Goal: Task Accomplishment & Management: Manage account settings

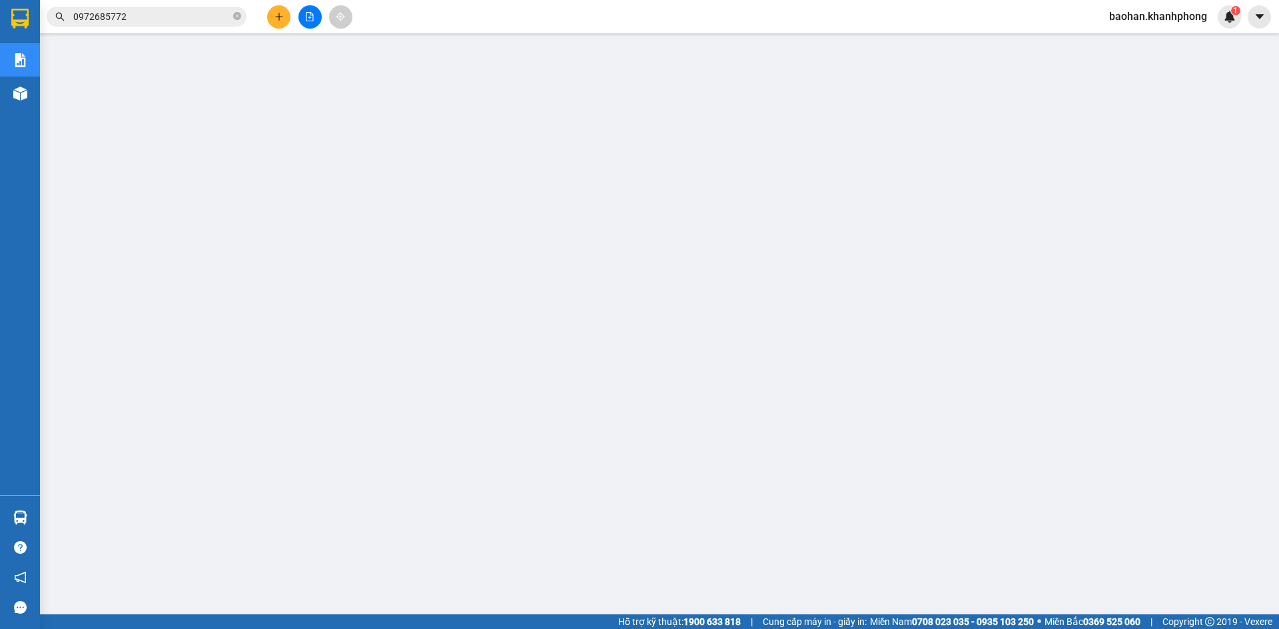
click at [1176, 11] on span "baohan.khanhphong" at bounding box center [1157, 16] width 119 height 17
click at [1177, 38] on span "Đăng xuất" at bounding box center [1163, 41] width 92 height 15
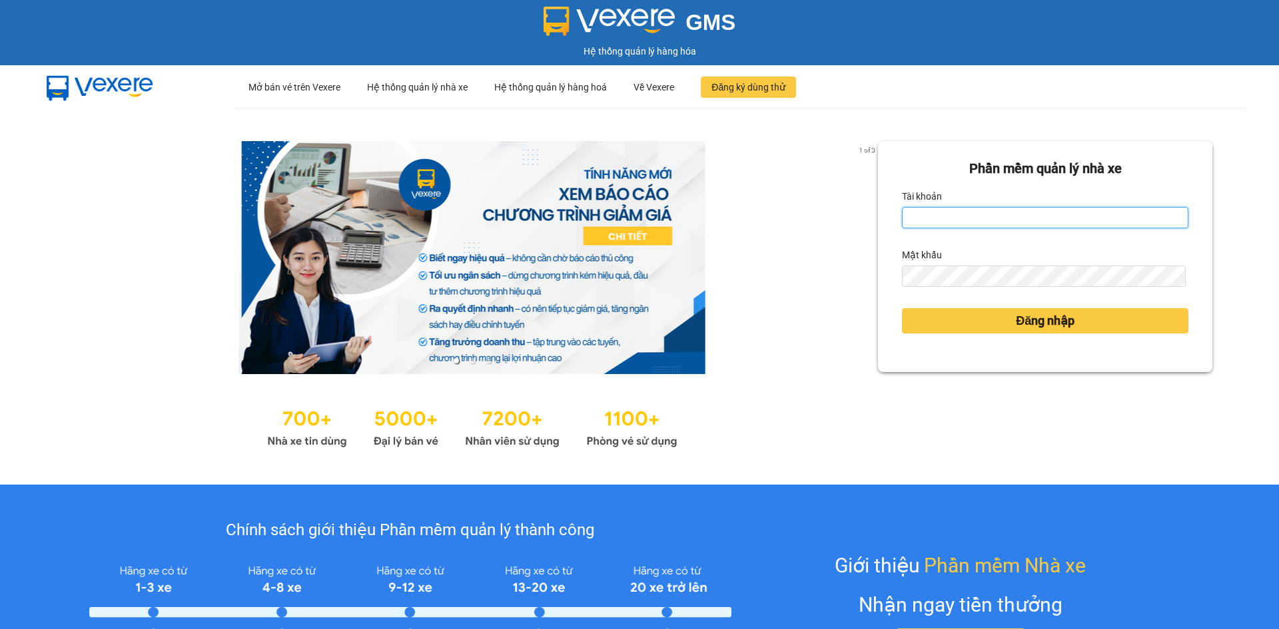
click at [944, 228] on input "Tài khoản" at bounding box center [1045, 217] width 286 height 21
type input "tham.khanhphong"
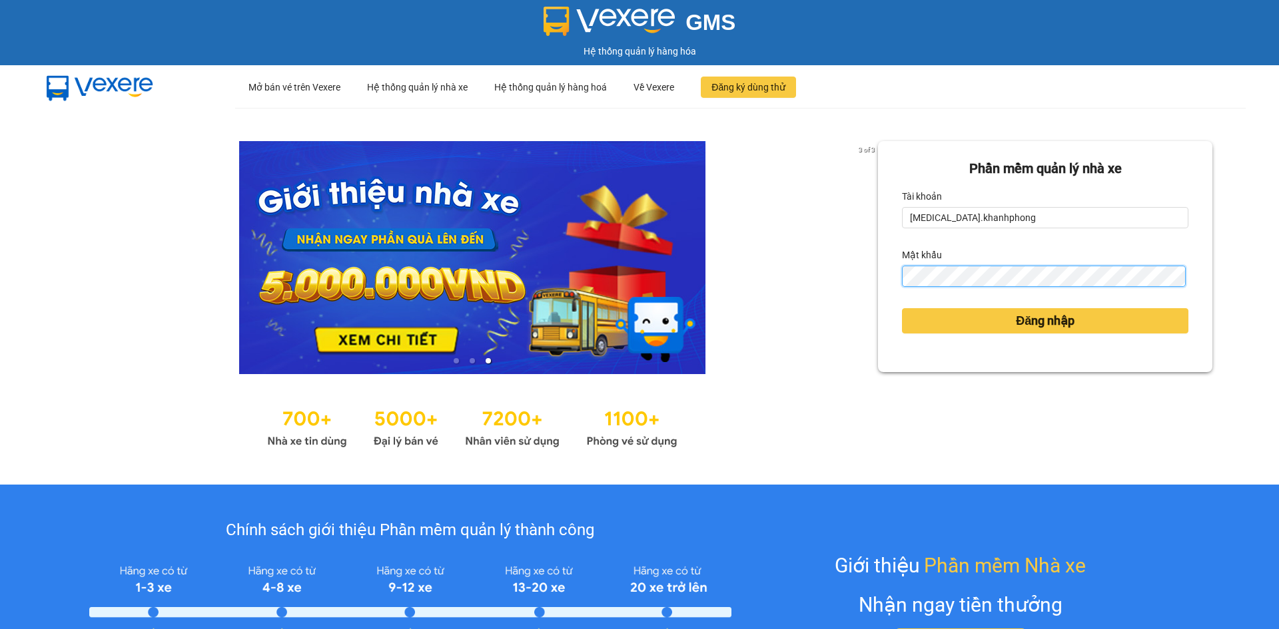
click at [902, 308] on button "Đăng nhập" at bounding box center [1045, 320] width 286 height 25
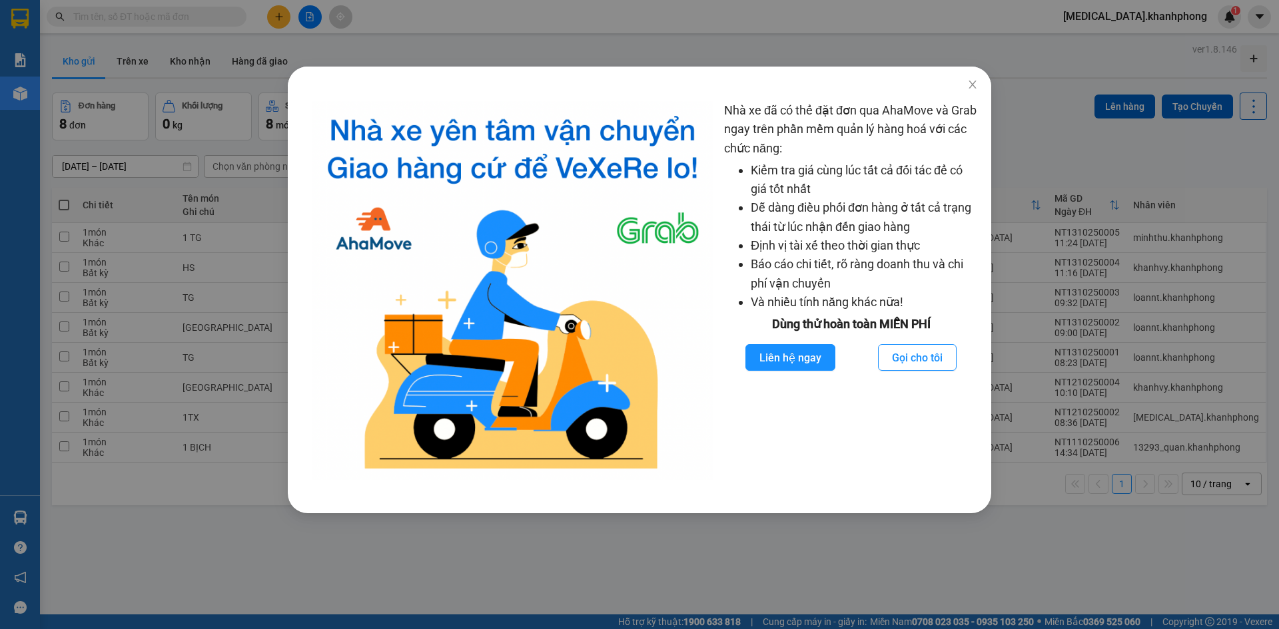
click at [1059, 141] on div "Nhà xe đã có thể đặt đơn qua AhaMove và Grab ngay trên phần mềm quản lý hàng ho…" at bounding box center [639, 314] width 1279 height 629
